Goal: Task Accomplishment & Management: Manage account settings

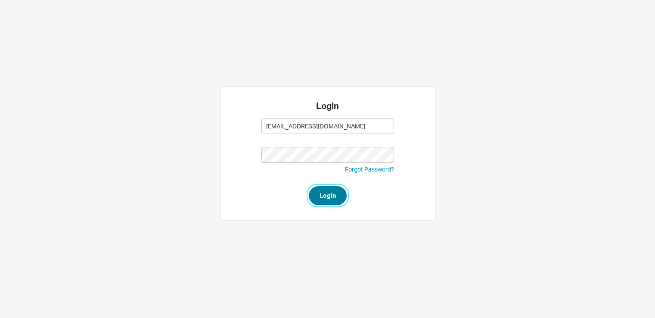
click at [325, 195] on button "Login" at bounding box center [328, 195] width 38 height 19
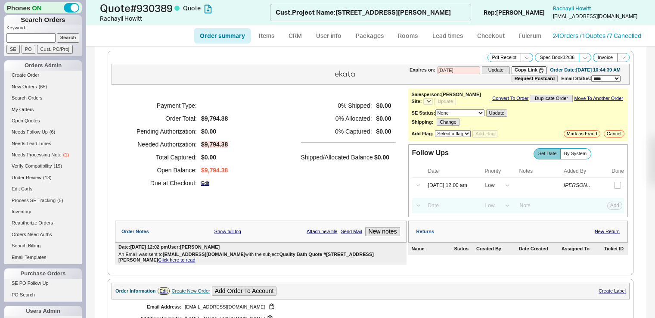
select select "*"
select select "LOW"
select select "3"
select select "*"
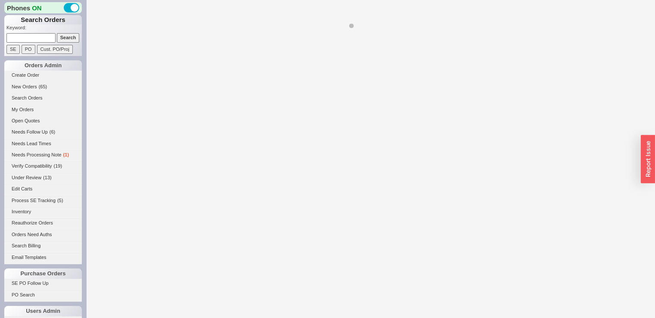
select select "*"
select select "LOW"
select select "3"
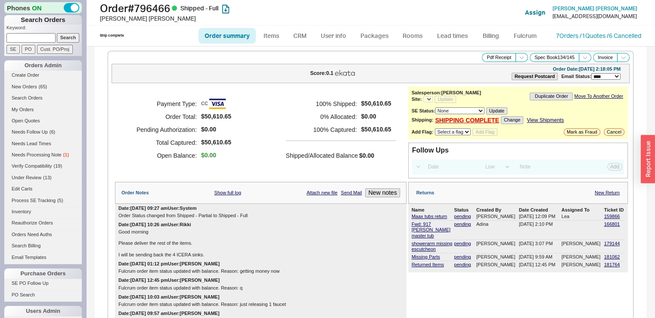
select select "*"
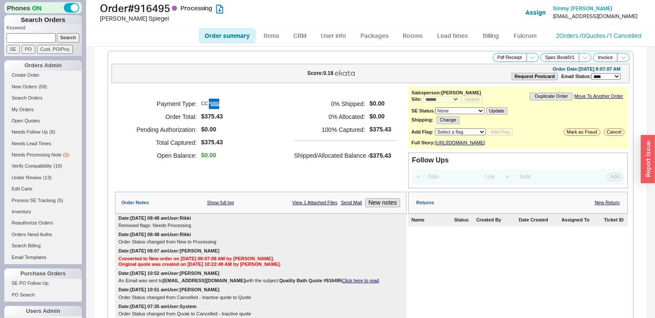
select select "*"
select select "LOW"
select select "3"
click at [27, 37] on input at bounding box center [30, 37] width 49 height 9
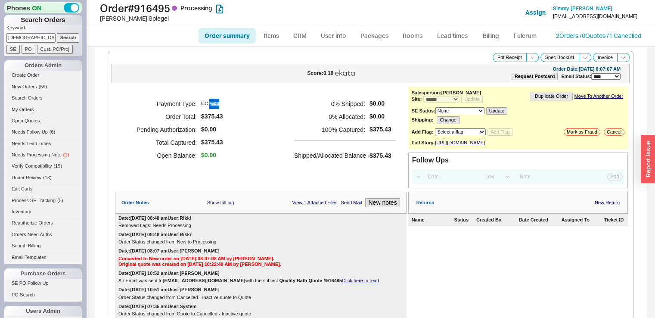
type input "gottsfam"
click at [57, 33] on input "Search" at bounding box center [68, 37] width 23 height 9
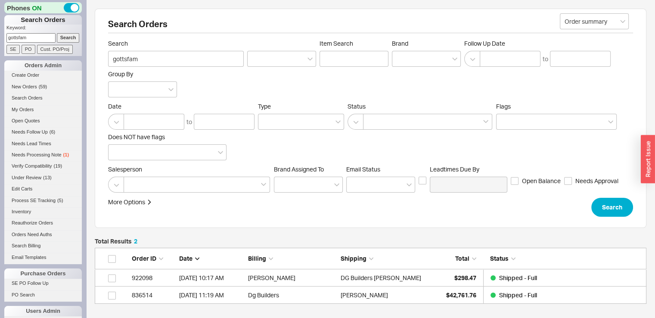
scroll to position [7, 7]
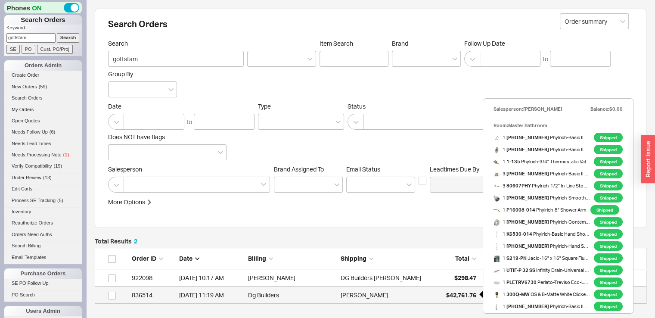
click at [446, 294] on span "$42,761.76" at bounding box center [461, 294] width 30 height 7
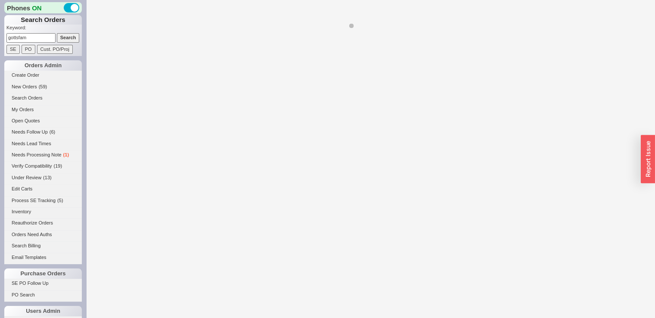
select select "**"
select select "*"
select select "LOW"
select select "3"
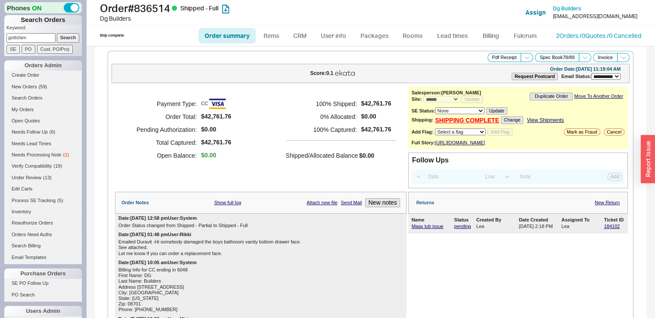
scroll to position [3562, 0]
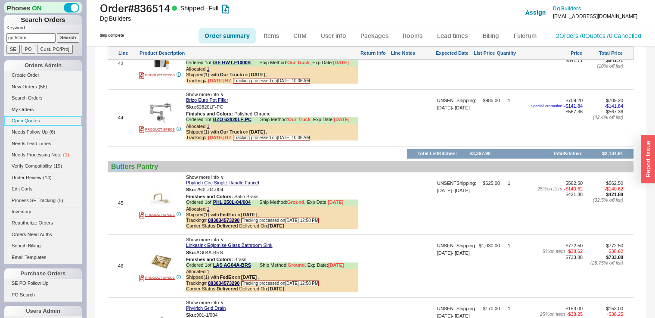
click at [28, 121] on link "Open Quotes" at bounding box center [42, 120] width 77 height 9
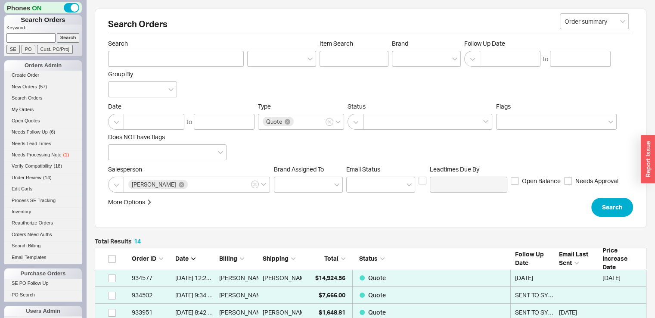
scroll to position [256, 544]
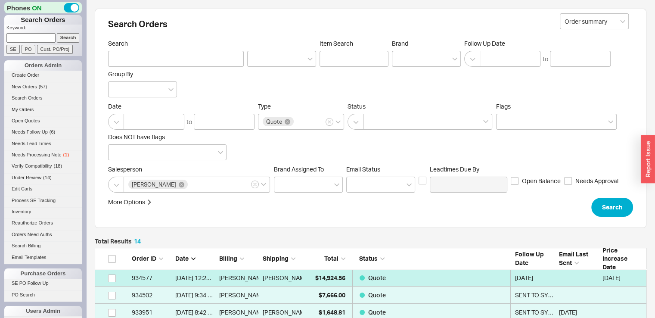
click at [303, 274] on link "934577 8/18/25 12:22 PM Esther Muschell Esther Muschell ( Stefansky ) $14,924.5…" at bounding box center [370, 277] width 551 height 17
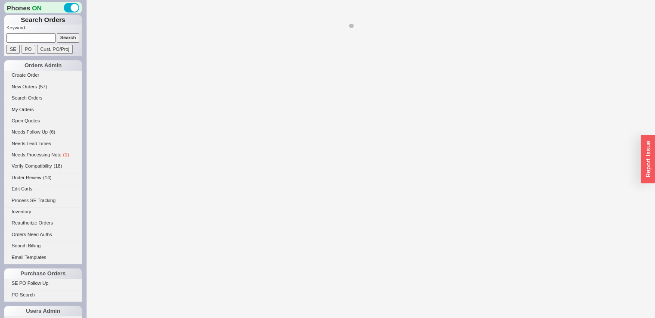
select select "*"
select select "LOW"
select select "3"
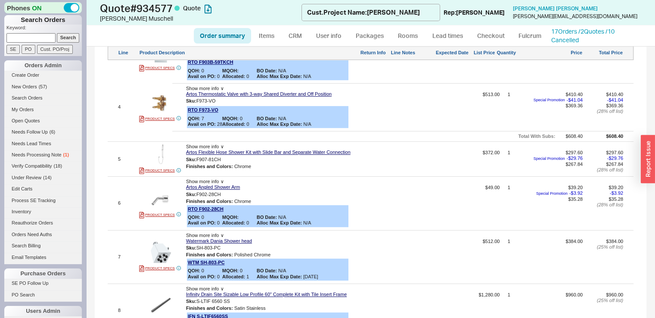
scroll to position [650, 0]
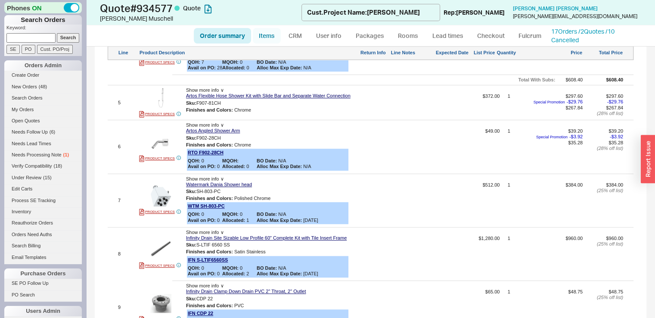
click at [263, 33] on link "Items" at bounding box center [267, 35] width 28 height 15
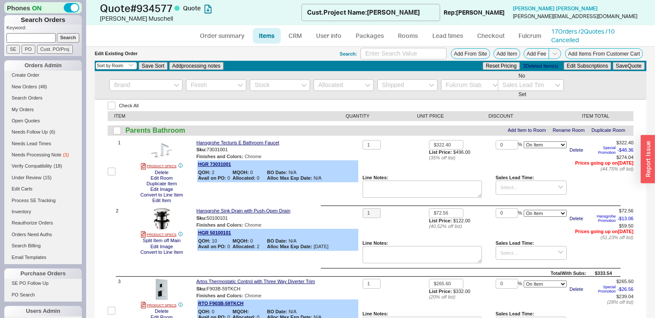
select select "3"
select select "ON_CHECKOUT_AGGREGATED"
click at [339, 145] on div "Sku: 73031001" at bounding box center [277, 149] width 163 height 8
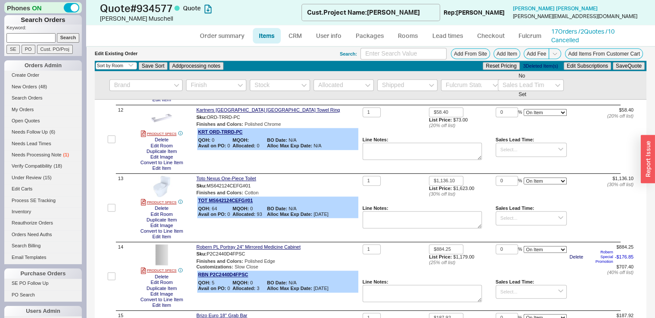
scroll to position [792, 0]
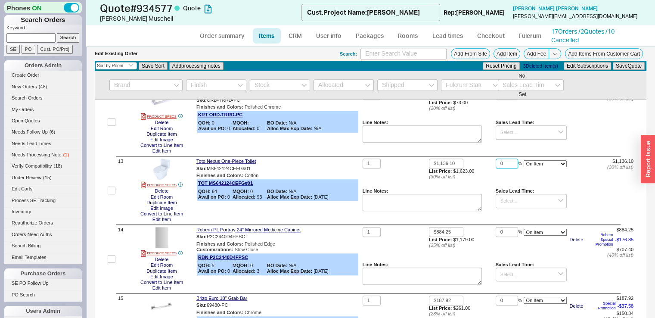
click at [500, 168] on input "0" at bounding box center [506, 163] width 22 height 10
drag, startPoint x: 500, startPoint y: 176, endPoint x: 492, endPoint y: 177, distance: 7.4
click at [495, 168] on input "0" at bounding box center [506, 163] width 22 height 10
click at [627, 65] on button "Save Quote" at bounding box center [628, 66] width 32 height 8
click at [501, 168] on input "15" at bounding box center [506, 163] width 22 height 10
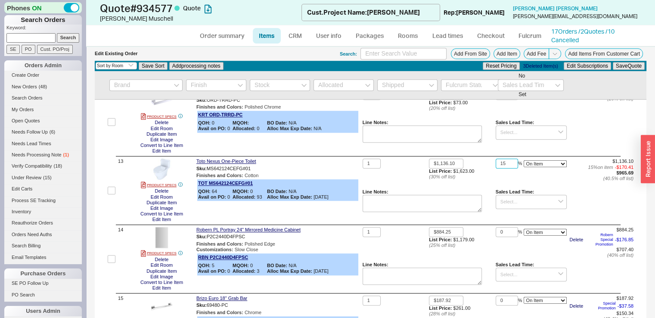
click at [501, 168] on input "15" at bounding box center [506, 163] width 22 height 10
type input "14"
click at [624, 65] on button "Save Quote" at bounding box center [628, 66] width 32 height 8
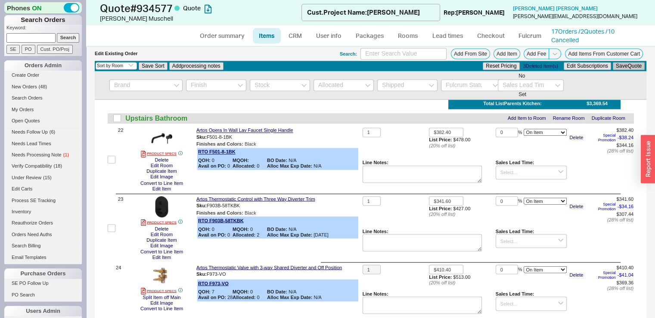
scroll to position [1498, 0]
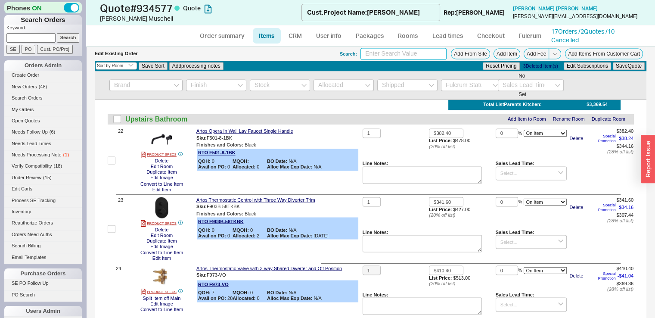
click at [413, 49] on input at bounding box center [403, 54] width 86 height 12
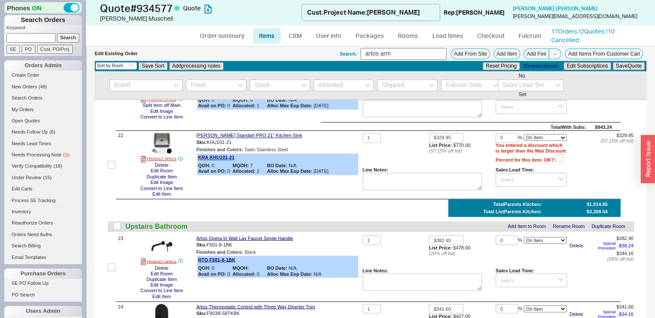
scroll to position [1605, 0]
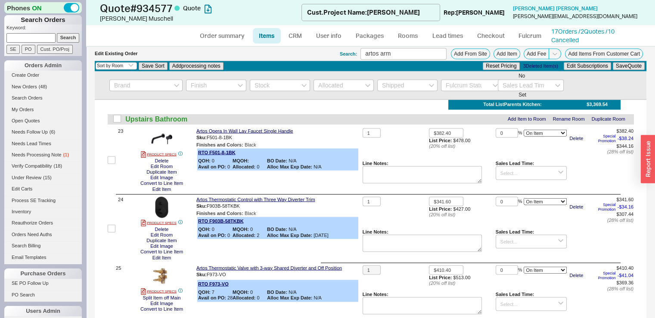
click at [503, 59] on div "Search: artos arm Add From Site Add Item Add Fee Add Items From Customer Cart" at bounding box center [493, 54] width 306 height 12
click at [501, 53] on button "Add Item" at bounding box center [506, 53] width 27 height 11
click at [387, 54] on input "artos arm" at bounding box center [403, 54] width 86 height 12
type input "artos hand"
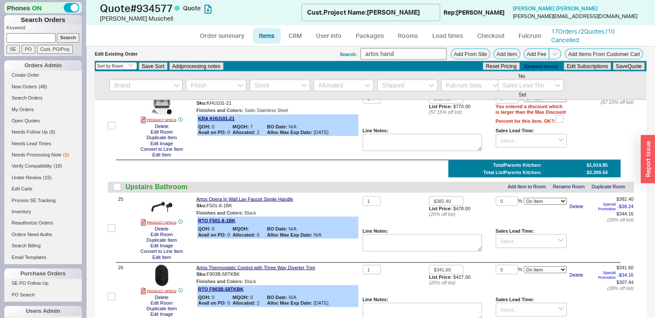
scroll to position [1743, 0]
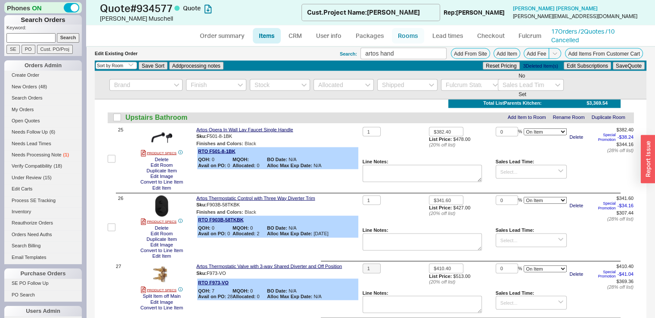
click at [415, 35] on link "Rooms" at bounding box center [408, 35] width 32 height 15
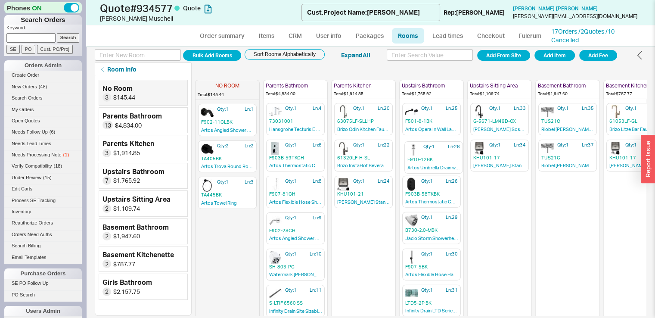
drag, startPoint x: 424, startPoint y: 190, endPoint x: 426, endPoint y: 155, distance: 34.5
click at [426, 155] on div "NO ROOM Total: $145.44 Qty: 1 Ln: 1 F902-11CLBK Artos Angled Shower Arm with Cl…" at bounding box center [465, 195] width 541 height 239
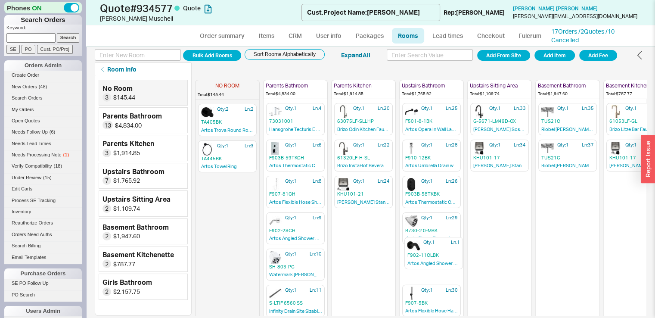
drag, startPoint x: 240, startPoint y: 114, endPoint x: 451, endPoint y: 250, distance: 250.9
click at [451, 250] on div "NO ROOM Total: $145.44 Qty: 1 Ln: 1 F902-11CLBK Artos Angled Shower Arm with Cl…" at bounding box center [465, 195] width 541 height 239
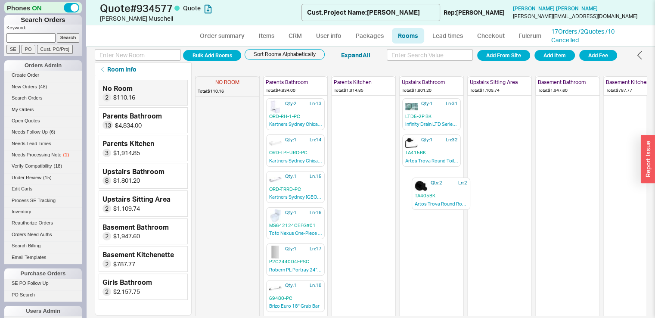
scroll to position [223, 0]
drag, startPoint x: 205, startPoint y: 117, endPoint x: 422, endPoint y: 188, distance: 228.1
click at [422, 188] on div "NO ROOM Total: $110.16 Qty: 2 Ln: 2 TA405BK Artos Trova Round Robe Hook Qty: 1 …" at bounding box center [420, 195] width 451 height 239
click at [312, 207] on icon "button" at bounding box center [311, 210] width 6 height 6
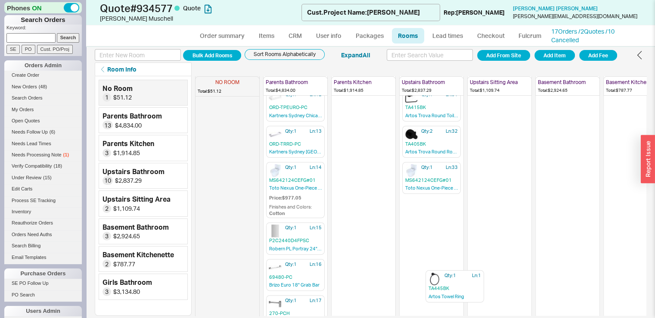
scroll to position [286, 0]
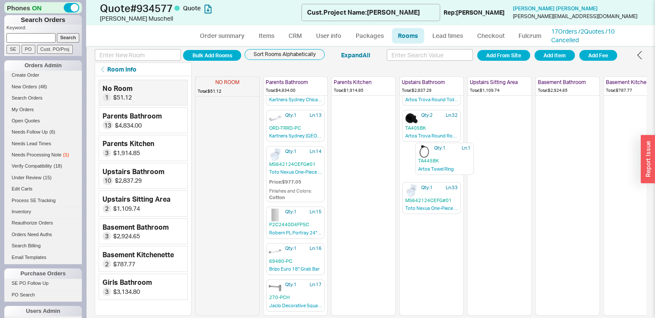
drag, startPoint x: 241, startPoint y: 116, endPoint x: 461, endPoint y: 158, distance: 224.6
click at [461, 158] on div "NO ROOM Total: $51.12 Qty: 1 Ln: 1 TA445BK Artos Towel Ring Parents Bathroom To…" at bounding box center [420, 195] width 451 height 239
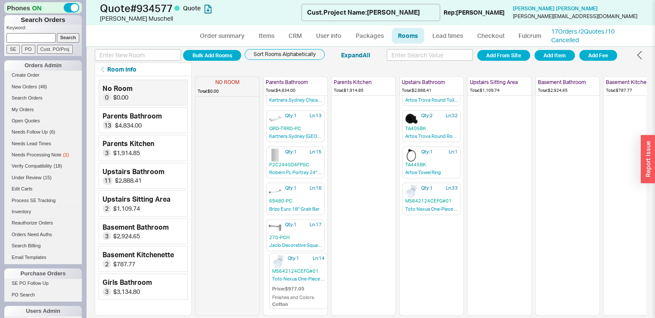
drag, startPoint x: 289, startPoint y: 164, endPoint x: 292, endPoint y: 278, distance: 114.1
click at [292, 278] on div "NO ROOM Total: $0.00 Parents Bathroom Total: $4,834.00 Qty: 1 Ln: 2 73031001 Ha…" at bounding box center [420, 195] width 451 height 239
drag, startPoint x: 294, startPoint y: 155, endPoint x: 289, endPoint y: 231, distance: 76.4
click at [289, 231] on div "NO ROOM Total: $0.00 Parents Bathroom Total: $4,834.00 Qty: 1 Ln: 2 73031001 Ha…" at bounding box center [420, 195] width 451 height 239
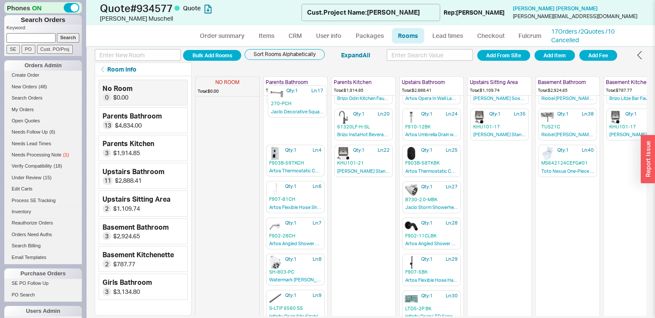
scroll to position [0, 0]
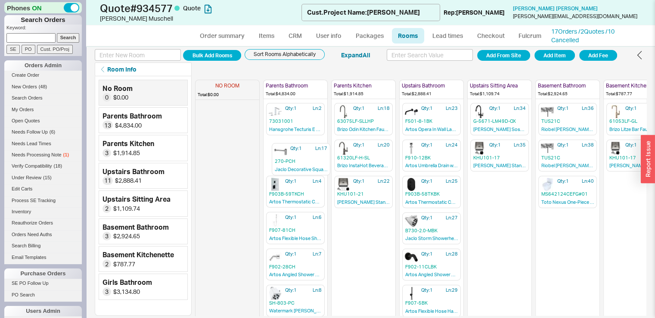
drag, startPoint x: 291, startPoint y: 184, endPoint x: 297, endPoint y: 148, distance: 36.9
click at [297, 148] on div "NO ROOM Total: $0.00 Parents Bathroom Total: $4,834.00 Qty: 1 Ln: 2 73031001 Ha…" at bounding box center [465, 195] width 541 height 239
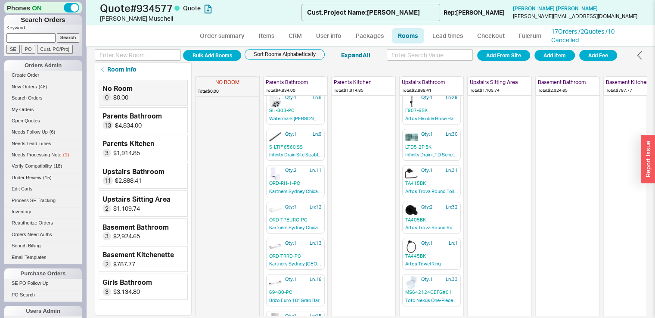
scroll to position [200, 0]
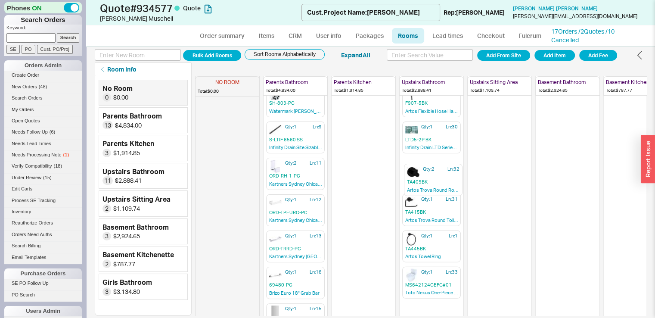
drag, startPoint x: 414, startPoint y: 199, endPoint x: 416, endPoint y: 168, distance: 30.6
click at [416, 168] on div "NO ROOM Total: $0.00 Parents Bathroom Total: $4,834.00 Qty: 1 Ln: 2 73031001 Ha…" at bounding box center [420, 195] width 451 height 239
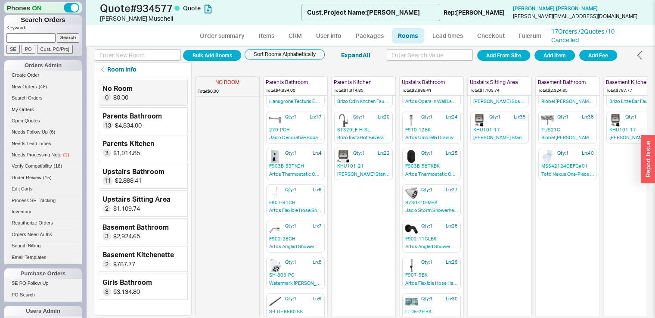
scroll to position [0, 0]
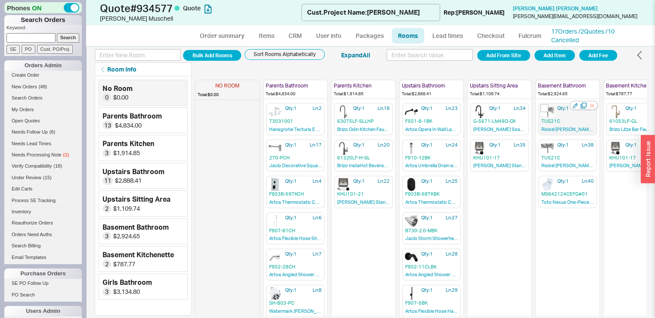
click at [592, 105] on icon "button" at bounding box center [592, 106] width 4 height 4
click at [591, 104] on icon "button" at bounding box center [591, 105] width 9 height 9
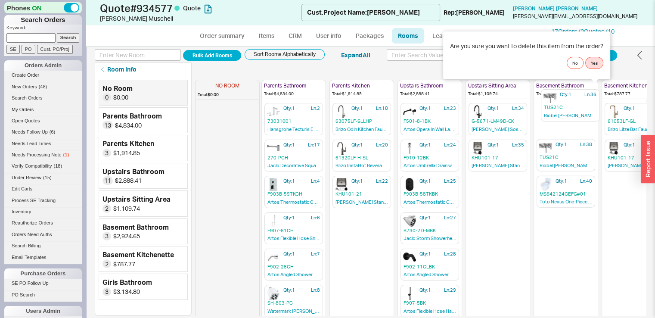
scroll to position [0, 6]
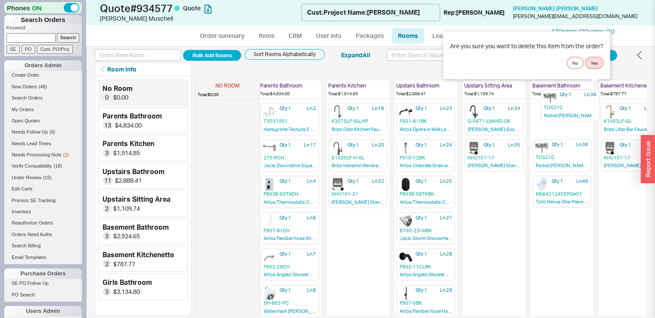
drag, startPoint x: 591, startPoint y: 104, endPoint x: 595, endPoint y: 83, distance: 20.9
click at [595, 83] on div "NO ROOM Total: $0.00 Parents Bathroom Total: $4,834.00 Qty: 1 Ln: 2 73031001 Ha…" at bounding box center [459, 195] width 541 height 239
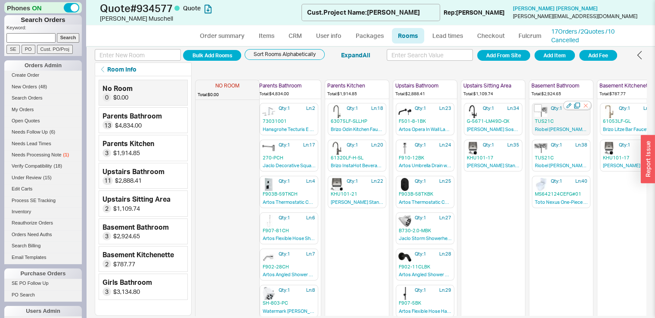
click at [586, 102] on icon "button" at bounding box center [585, 105] width 9 height 9
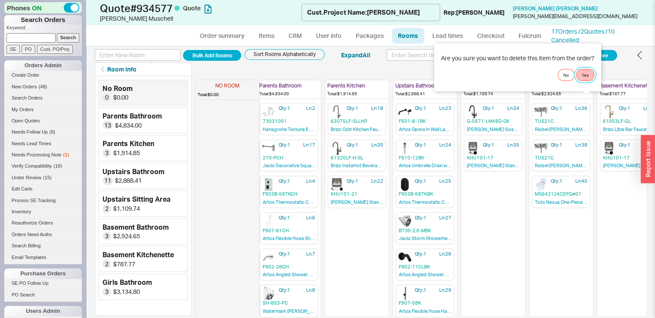
click at [589, 76] on button "Yes" at bounding box center [585, 75] width 18 height 12
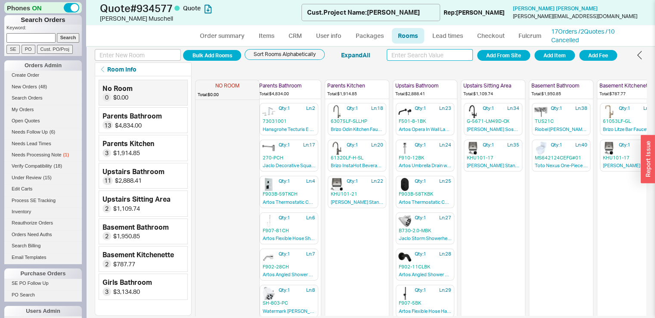
click at [449, 57] on input at bounding box center [429, 55] width 86 height 12
type input "riobel kubik"
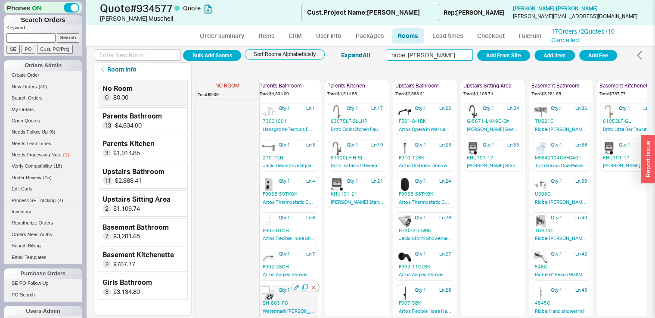
click at [306, 286] on icon "button" at bounding box center [305, 287] width 6 height 6
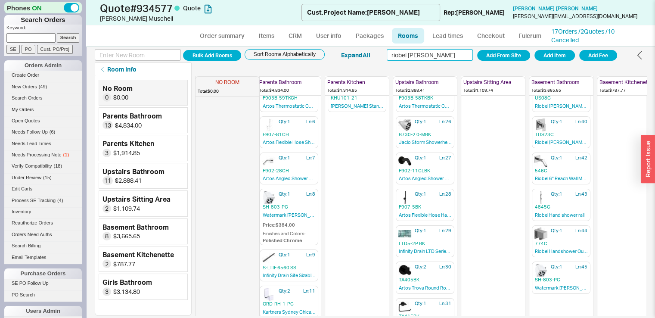
scroll to position [94, 6]
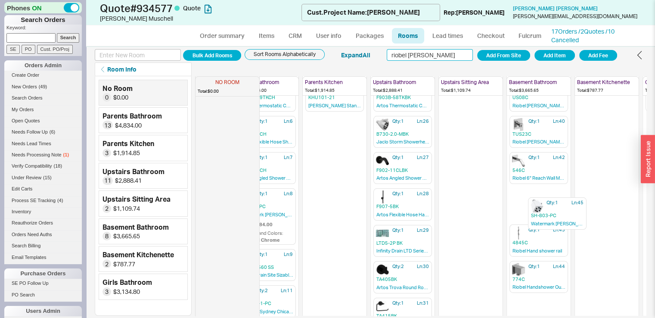
drag, startPoint x: 538, startPoint y: 281, endPoint x: 535, endPoint y: 215, distance: 65.9
click at [535, 215] on div "NO ROOM Total: $0.00 Parents Bathroom Total: $4,834.00 Qty: 1 Ln: 1 73031001 Ha…" at bounding box center [420, 195] width 451 height 239
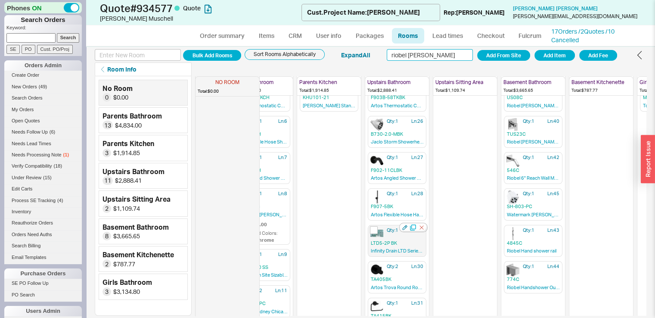
click at [412, 225] on icon "button" at bounding box center [413, 227] width 6 height 6
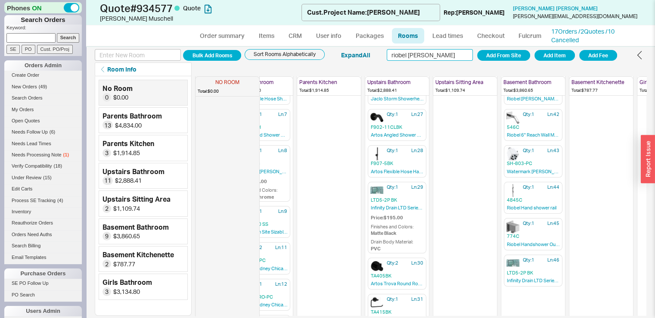
scroll to position [166, 34]
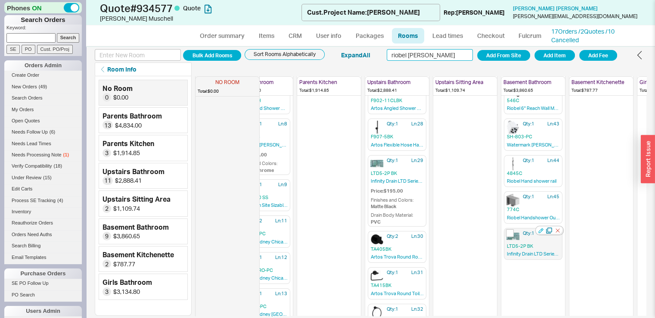
click at [540, 228] on icon "button" at bounding box center [540, 230] width 5 height 5
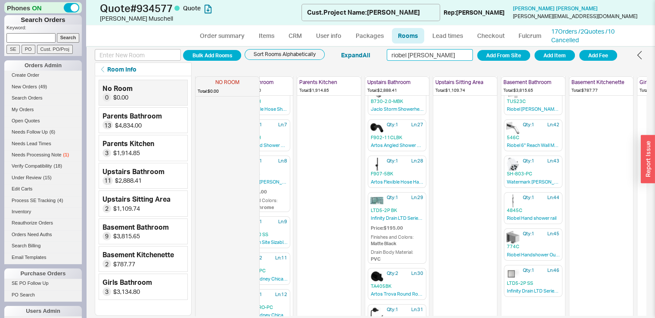
scroll to position [50, 34]
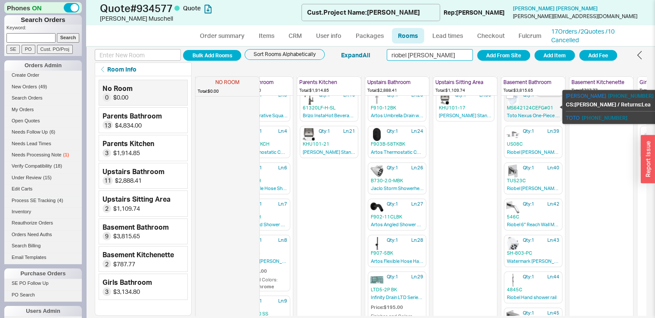
click at [537, 106] on span "MS642124CEFG#01" at bounding box center [533, 108] width 53 height 6
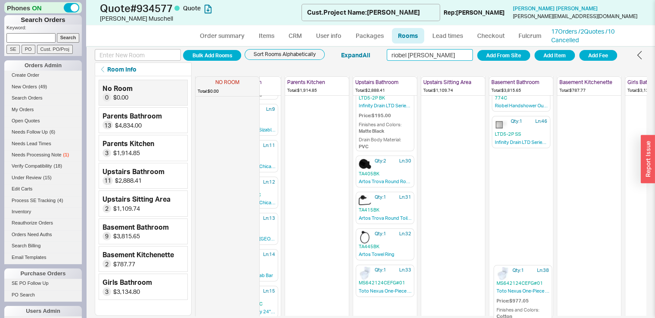
scroll to position [252, 46]
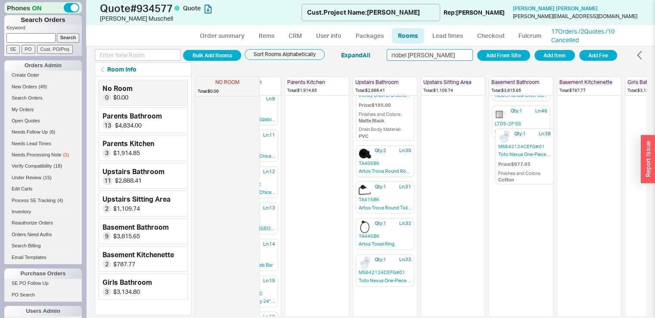
drag, startPoint x: 538, startPoint y: 162, endPoint x: 528, endPoint y: 157, distance: 11.4
click at [528, 157] on div "NO ROOM Total: $0.00 Parents Bathroom Total: $4,834.00 Qty: 1 Ln: 1 73031001 Ha…" at bounding box center [420, 195] width 451 height 239
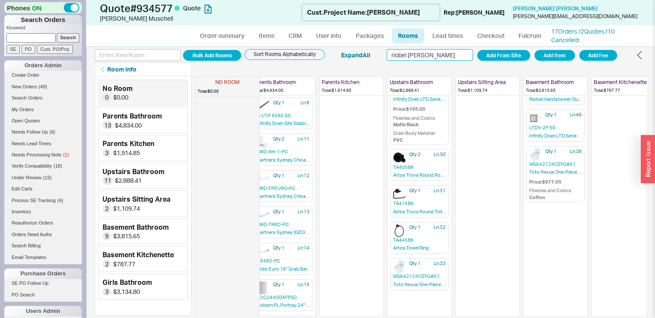
scroll to position [248, 0]
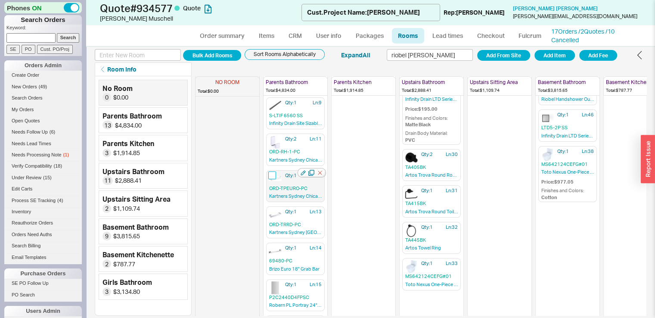
click at [272, 171] on input "checkbox" at bounding box center [272, 175] width 8 height 8
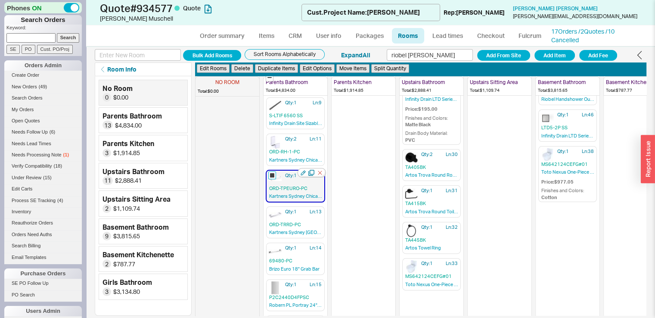
click at [272, 171] on input "checkbox" at bounding box center [272, 175] width 8 height 8
checkbox input "false"
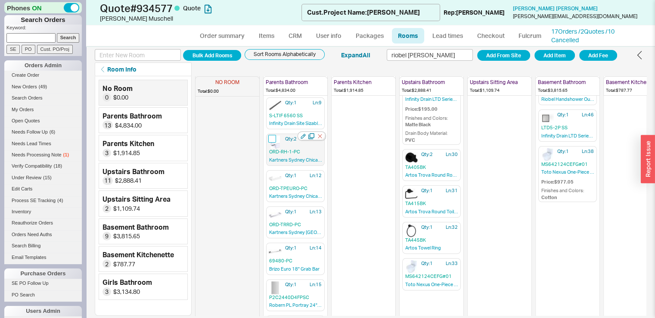
click at [271, 136] on input "checkbox" at bounding box center [272, 139] width 8 height 8
checkbox input "true"
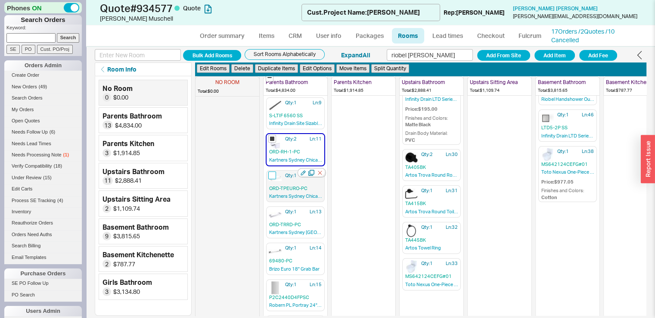
click at [270, 171] on input "checkbox" at bounding box center [272, 175] width 8 height 8
click at [273, 176] on img at bounding box center [275, 178] width 13 height 5
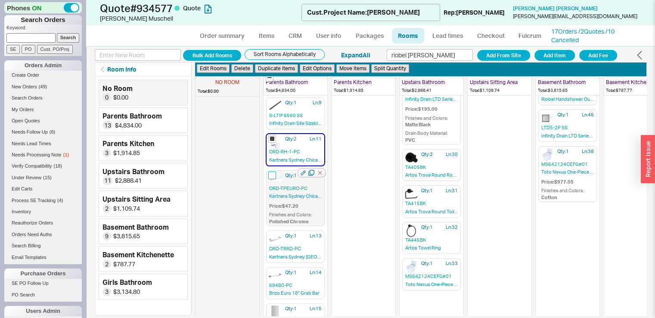
click at [273, 173] on input "checkbox" at bounding box center [272, 175] width 8 height 8
checkbox input "true"
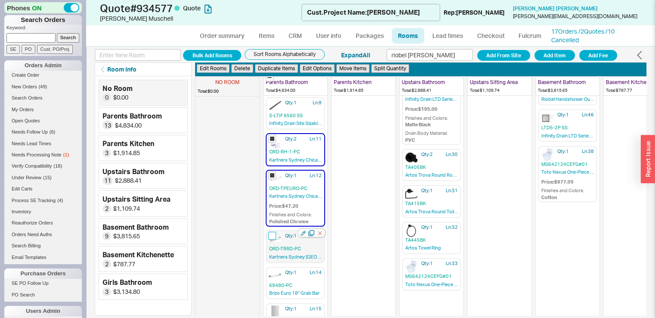
click at [272, 234] on input "checkbox" at bounding box center [272, 236] width 8 height 8
checkbox input "true"
click at [279, 71] on button "Duplicate Items" at bounding box center [276, 68] width 43 height 9
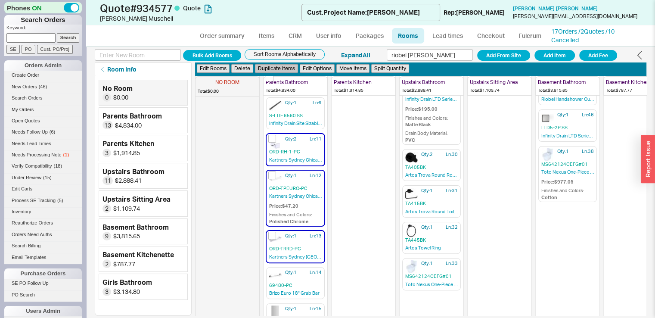
checkbox input "false"
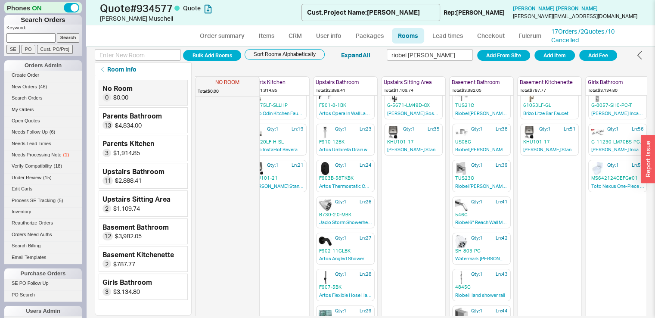
scroll to position [0, 86]
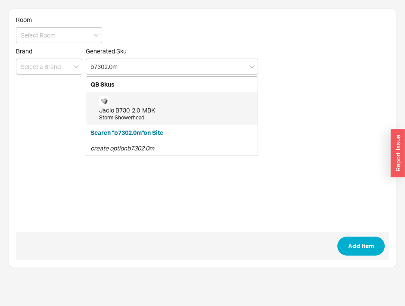
click at [146, 109] on div "Jaclo B730-2.0-MBK" at bounding box center [176, 110] width 154 height 9
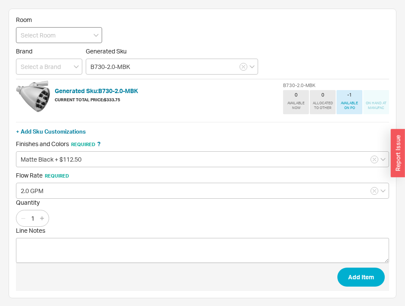
type input "B730-2.0-MBK"
click at [64, 37] on input at bounding box center [59, 35] width 86 height 16
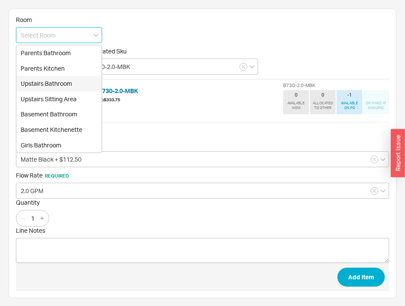
click at [65, 87] on div "Upstairs Bathroom" at bounding box center [58, 83] width 85 height 15
type input "Upstairs Bathroom"
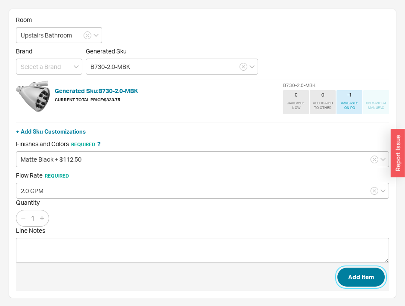
click at [354, 278] on button "Add Item" at bounding box center [360, 276] width 47 height 19
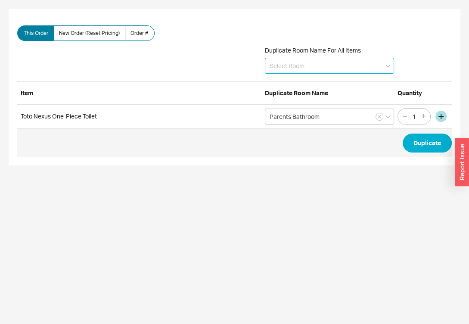
click at [299, 66] on input at bounding box center [329, 66] width 129 height 16
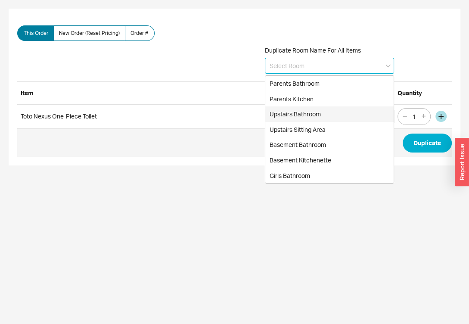
click at [297, 111] on div "Upstairs Bathroom" at bounding box center [329, 113] width 128 height 15
type input "Upstairs Bathroom"
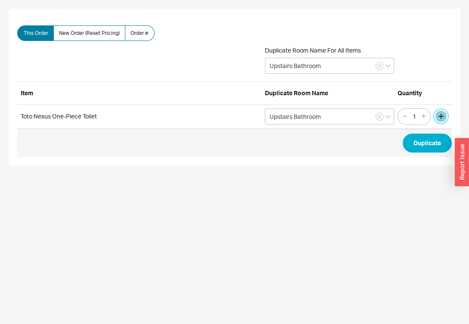
click at [445, 119] on button "button" at bounding box center [440, 116] width 11 height 11
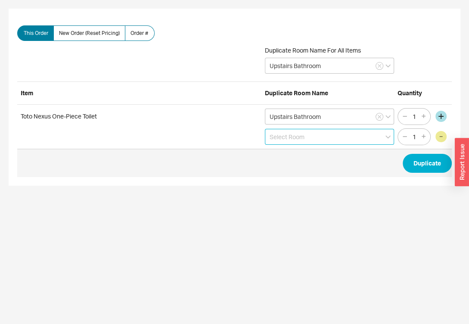
click at [377, 136] on input at bounding box center [329, 137] width 129 height 16
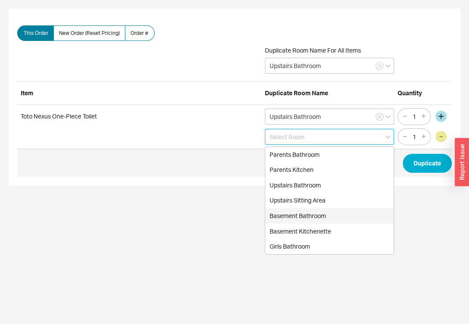
click at [331, 215] on div "Basement Bathroom" at bounding box center [329, 215] width 128 height 15
type input "Basement Bathroom"
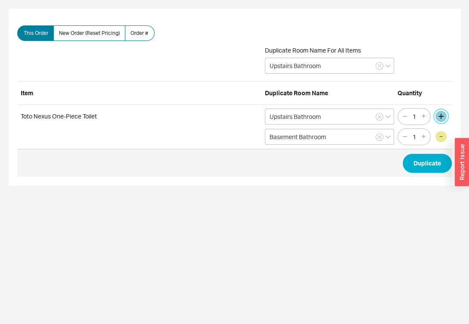
click at [441, 113] on button "button" at bounding box center [440, 116] width 11 height 11
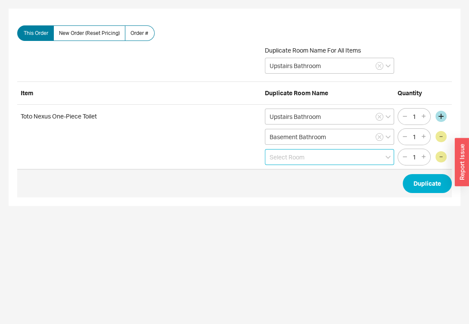
click at [323, 160] on input at bounding box center [329, 157] width 129 height 16
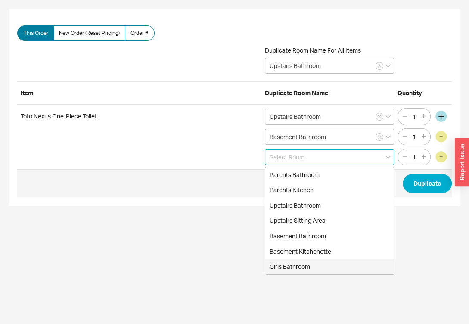
click at [304, 261] on div "Girls Bathroom" at bounding box center [329, 266] width 128 height 15
type input "Girls Bathroom"
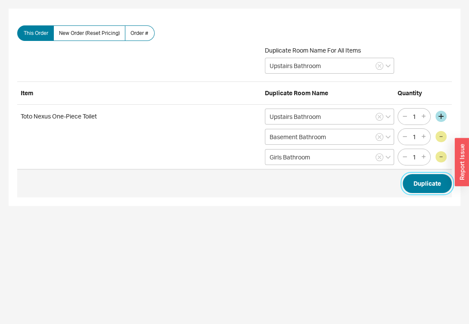
click at [420, 187] on button "Duplicate" at bounding box center [426, 183] width 49 height 19
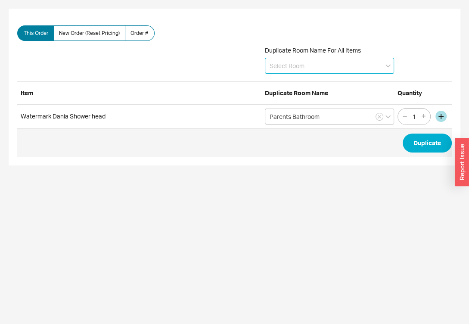
click at [292, 62] on input at bounding box center [329, 66] width 129 height 16
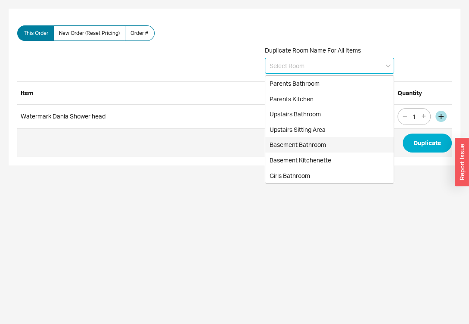
drag, startPoint x: 300, startPoint y: 142, endPoint x: 287, endPoint y: 148, distance: 15.2
click at [287, 148] on div "Basement Bathroom" at bounding box center [329, 144] width 128 height 15
type input "Basement Bathroom"
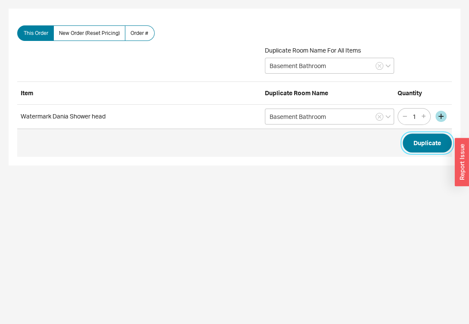
click at [425, 141] on button "Duplicate" at bounding box center [426, 142] width 49 height 19
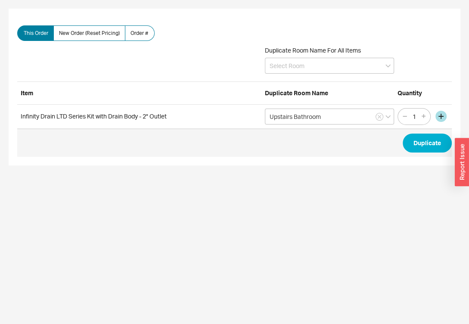
click at [308, 56] on div "Duplicate Room Name For All Items" at bounding box center [329, 59] width 129 height 27
click at [300, 71] on input at bounding box center [329, 66] width 129 height 16
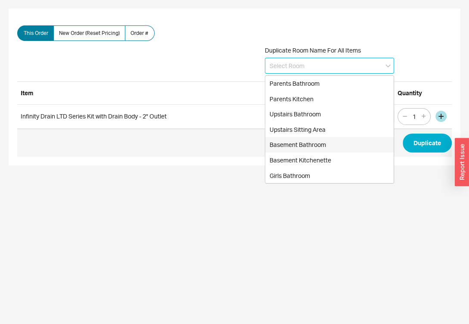
click at [300, 143] on div "Basement Bathroom" at bounding box center [329, 144] width 128 height 15
type input "Basement Bathroom"
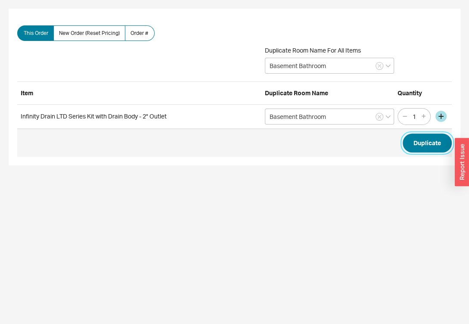
click at [427, 146] on button "Duplicate" at bounding box center [426, 142] width 49 height 19
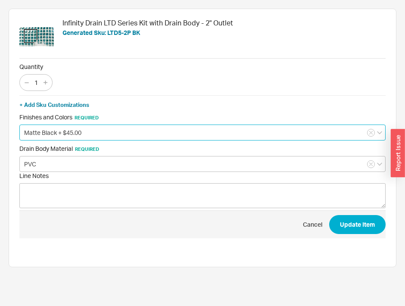
click at [142, 133] on input "Matte Black + $45.00" at bounding box center [202, 132] width 366 height 16
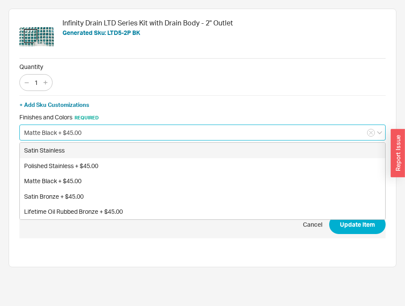
click at [124, 155] on div "Satin Stainless" at bounding box center [202, 149] width 365 height 15
type input "Satin Stainless"
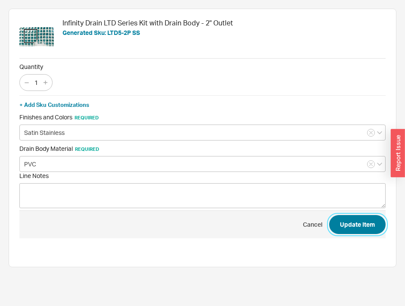
click at [336, 218] on button "Update Item" at bounding box center [357, 224] width 56 height 19
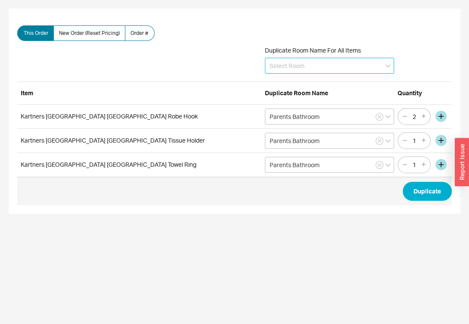
click at [321, 59] on input at bounding box center [329, 66] width 129 height 16
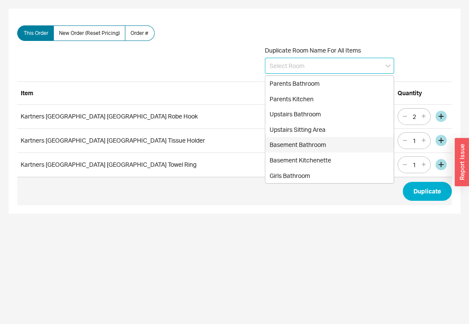
click at [310, 138] on div "Basement Bathroom" at bounding box center [329, 144] width 128 height 15
type input "Basement Bathroom"
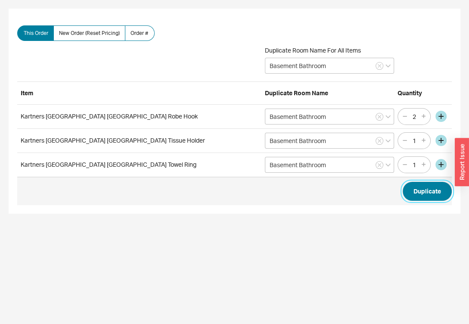
click at [425, 183] on button "Duplicate" at bounding box center [426, 191] width 49 height 19
